Goal: Task Accomplishment & Management: Use online tool/utility

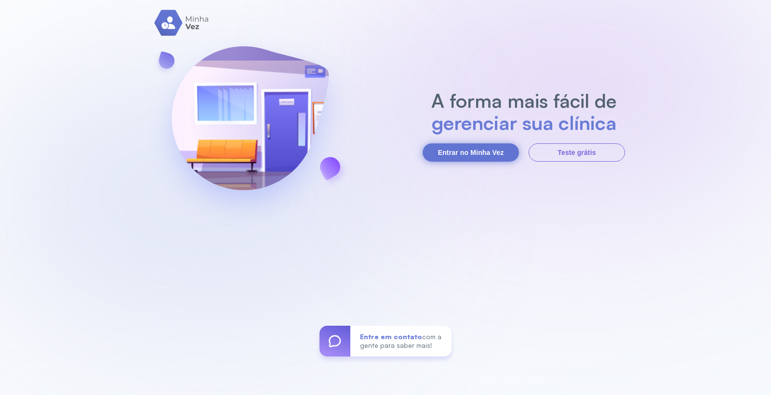
click at [433, 152] on button "Entrar no Minha Vez" at bounding box center [470, 153] width 96 height 18
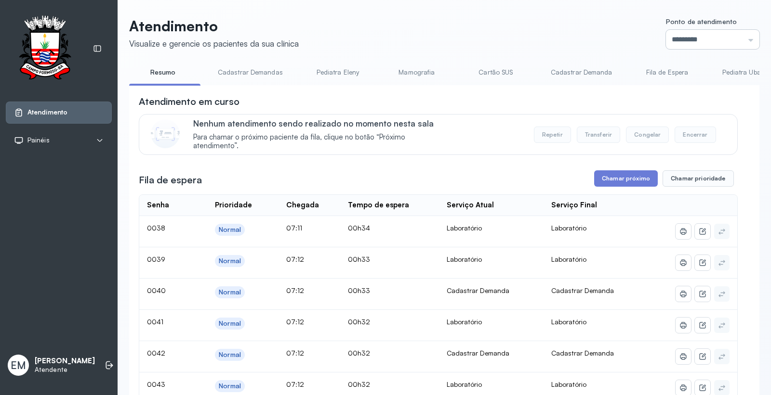
click at [666, 38] on input "*********" at bounding box center [712, 39] width 93 height 19
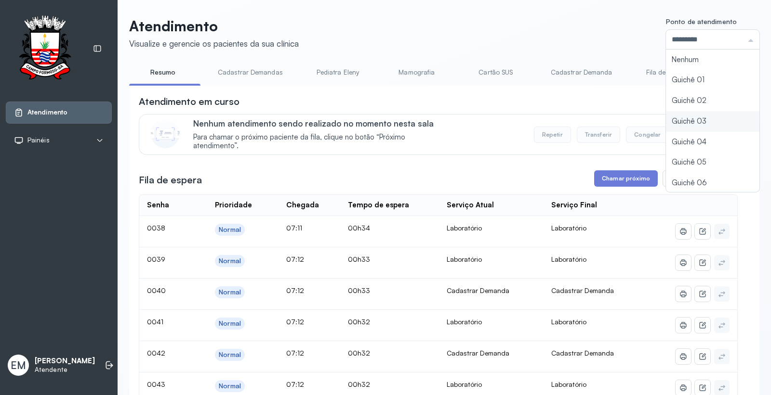
type input "*********"
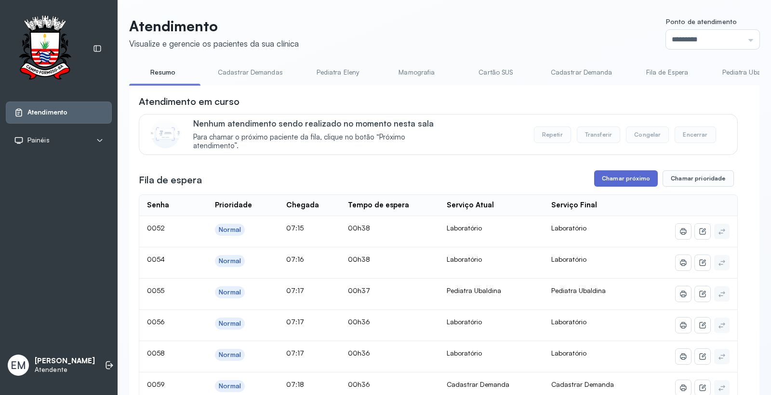
click at [624, 185] on button "Chamar próximo" at bounding box center [626, 179] width 64 height 16
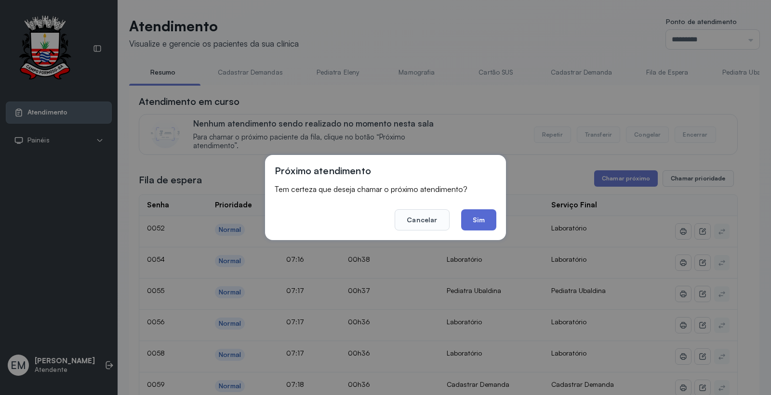
click at [487, 217] on button "Sim" at bounding box center [478, 220] width 35 height 21
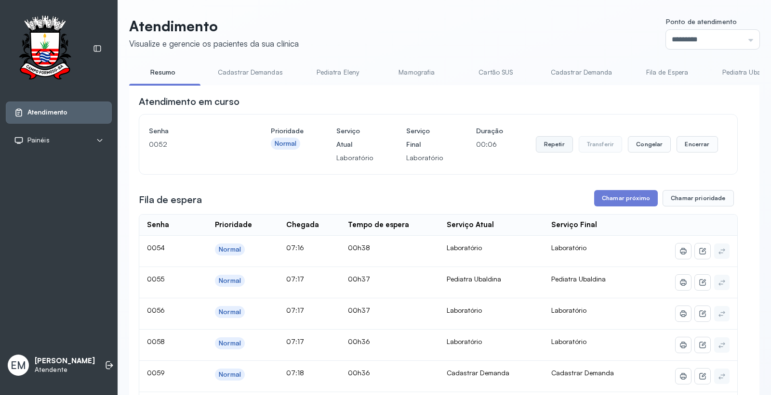
click at [545, 145] on button "Repetir" at bounding box center [554, 144] width 37 height 16
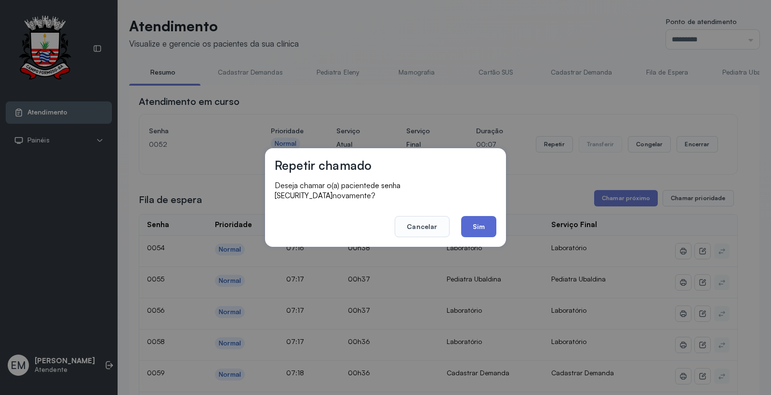
click at [470, 224] on button "Sim" at bounding box center [478, 226] width 35 height 21
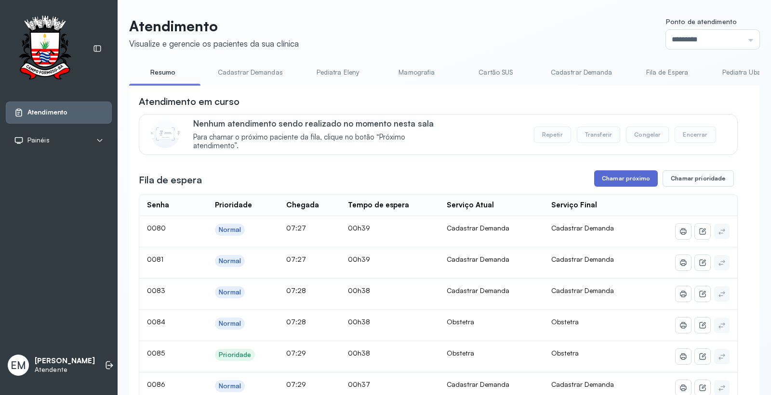
click at [614, 180] on button "Chamar próximo" at bounding box center [626, 179] width 64 height 16
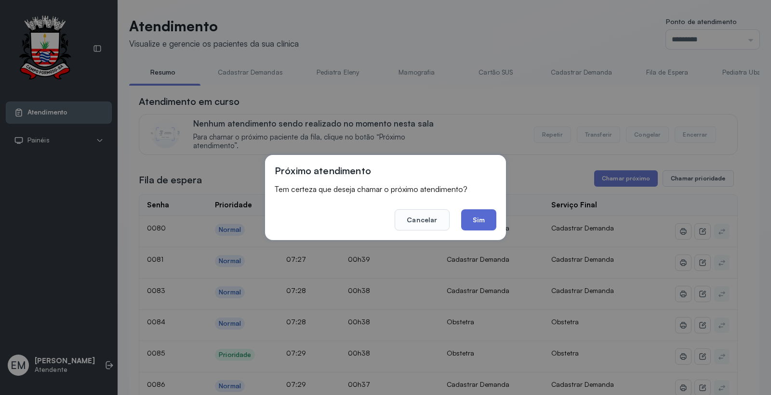
click at [477, 223] on button "Sim" at bounding box center [478, 220] width 35 height 21
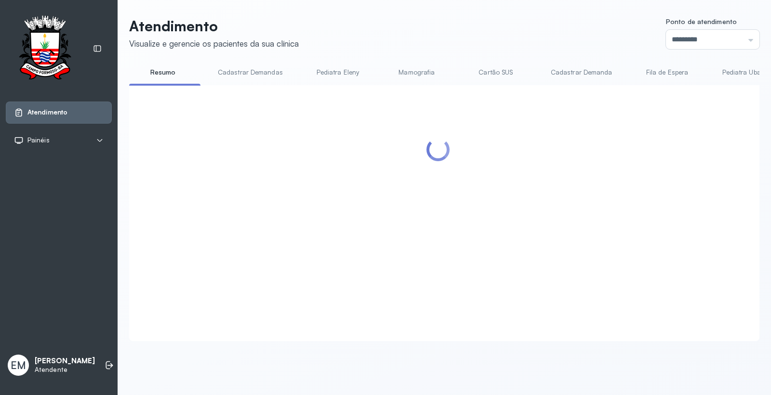
click at [638, 184] on div at bounding box center [438, 201] width 599 height 213
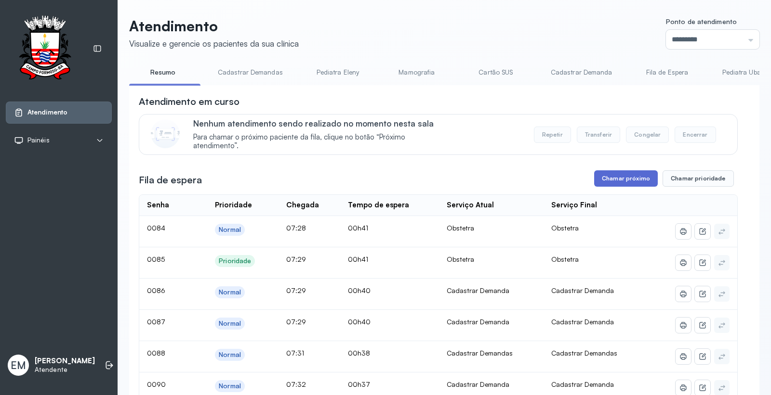
click at [599, 179] on button "Chamar próximo" at bounding box center [626, 179] width 64 height 16
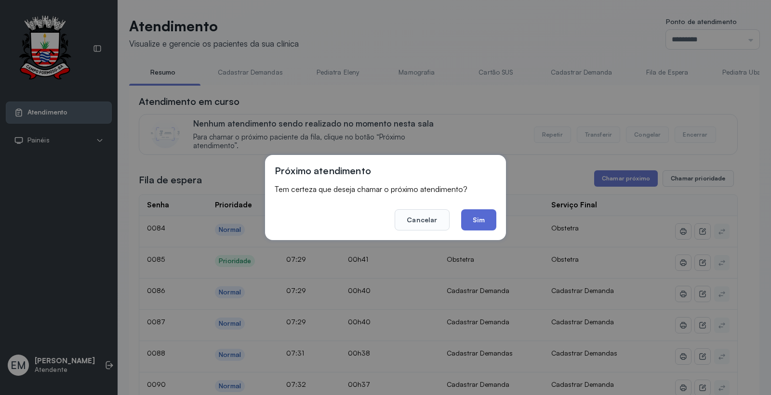
click at [475, 222] on button "Sim" at bounding box center [478, 220] width 35 height 21
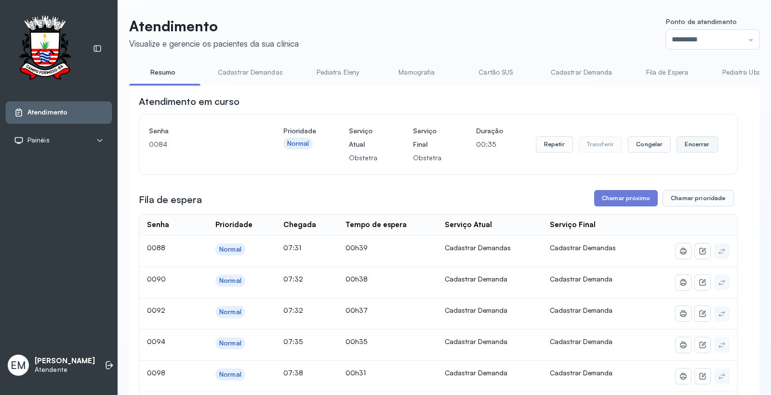
click at [691, 151] on button "Encerrar" at bounding box center [696, 144] width 41 height 16
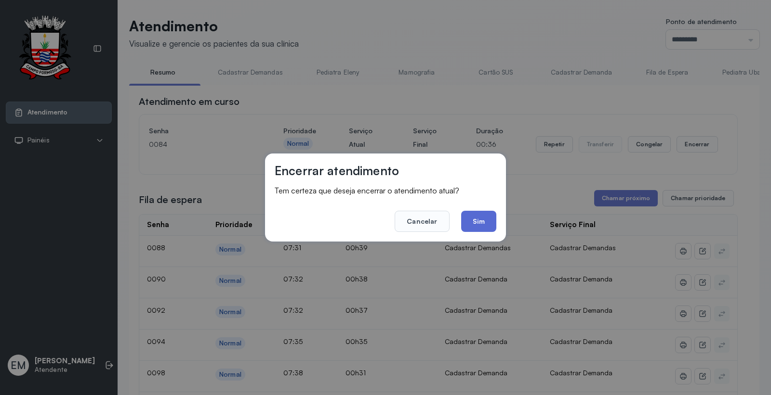
click at [490, 216] on button "Sim" at bounding box center [478, 221] width 35 height 21
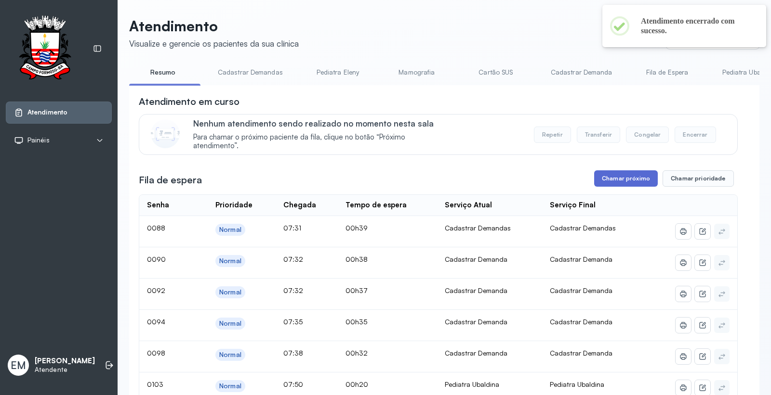
click at [618, 174] on button "Chamar próximo" at bounding box center [626, 179] width 64 height 16
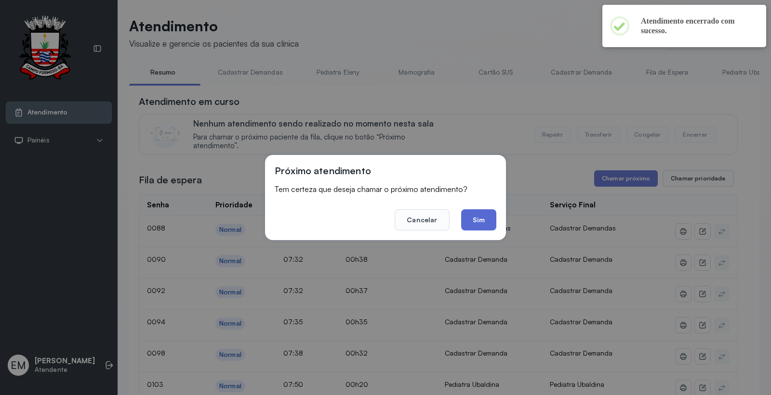
click at [492, 215] on button "Sim" at bounding box center [478, 220] width 35 height 21
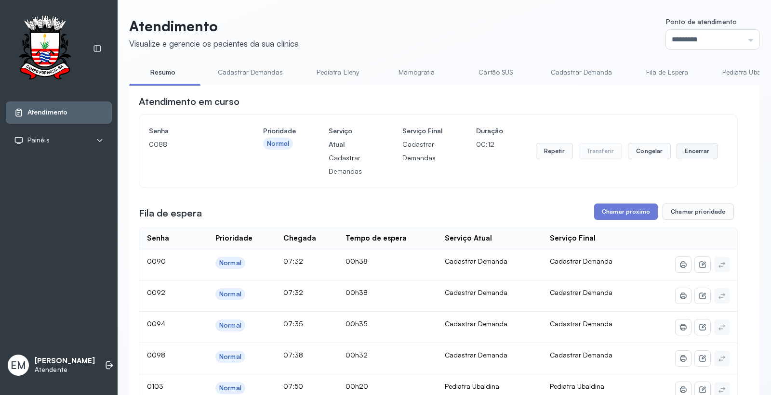
click at [689, 154] on button "Encerrar" at bounding box center [696, 151] width 41 height 16
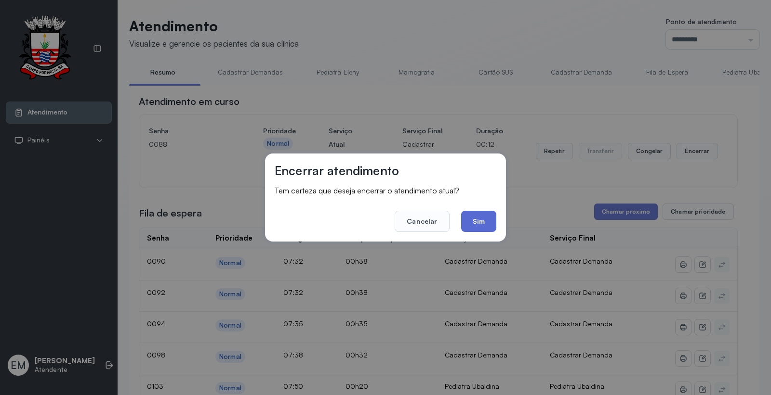
click at [469, 218] on button "Sim" at bounding box center [478, 221] width 35 height 21
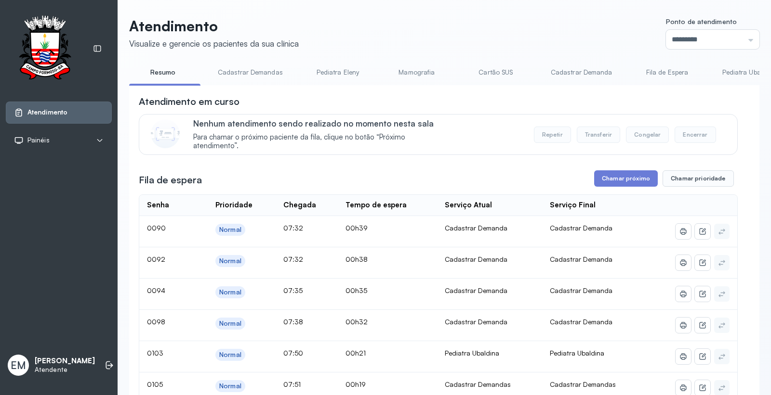
click at [609, 178] on button "Chamar próximo" at bounding box center [626, 179] width 64 height 16
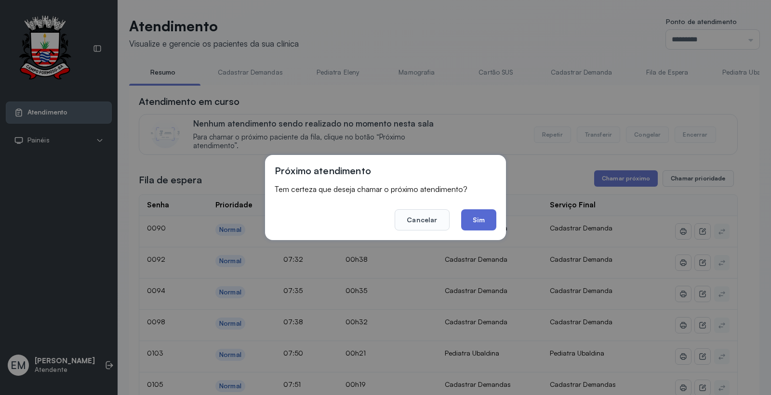
click at [486, 225] on button "Sim" at bounding box center [478, 220] width 35 height 21
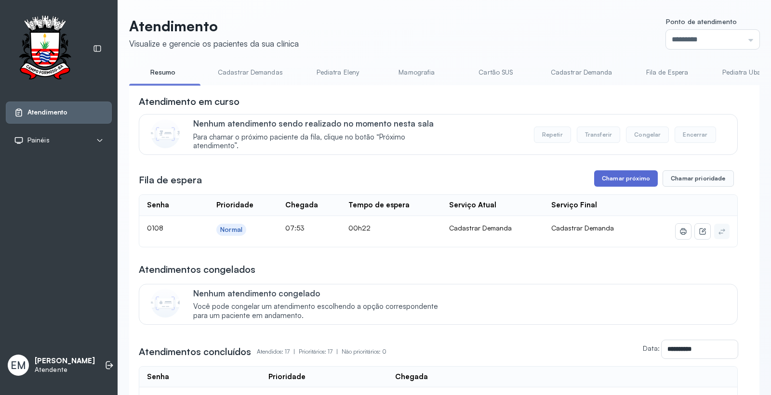
click at [606, 179] on button "Chamar próximo" at bounding box center [626, 179] width 64 height 16
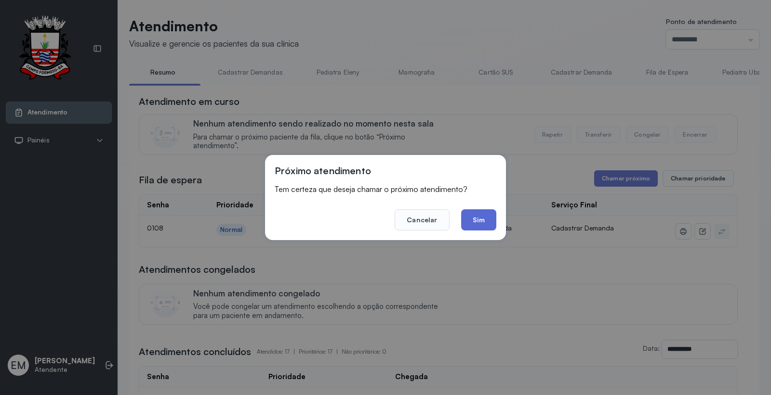
click at [482, 224] on button "Sim" at bounding box center [478, 220] width 35 height 21
